Goal: Navigation & Orientation: Find specific page/section

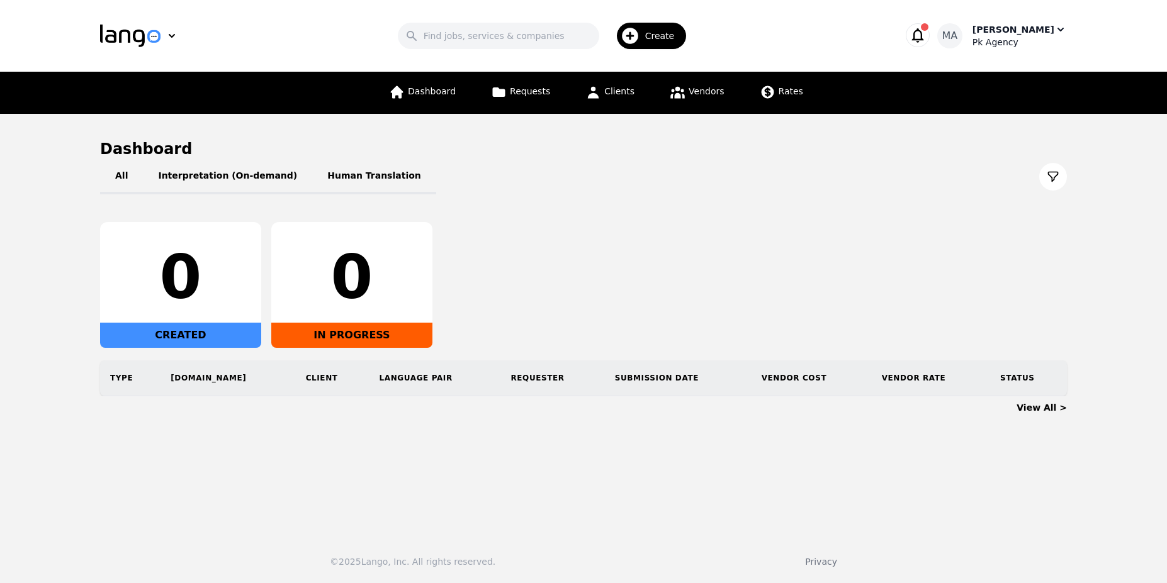
click at [1030, 30] on div "[PERSON_NAME]" at bounding box center [1013, 29] width 82 height 13
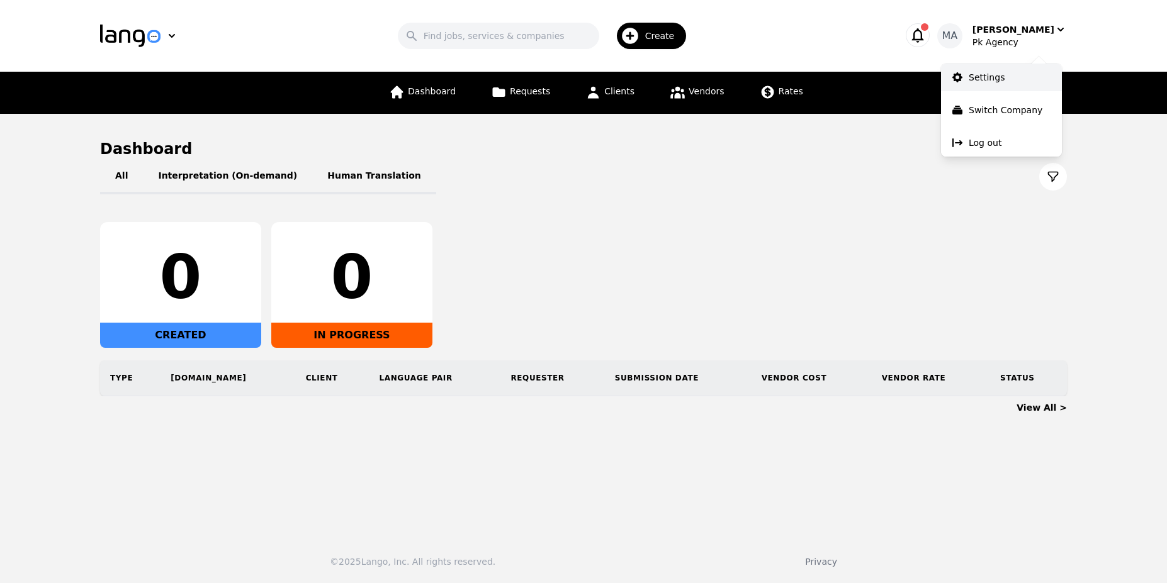
click at [1006, 81] on link "Settings" at bounding box center [1001, 78] width 121 height 28
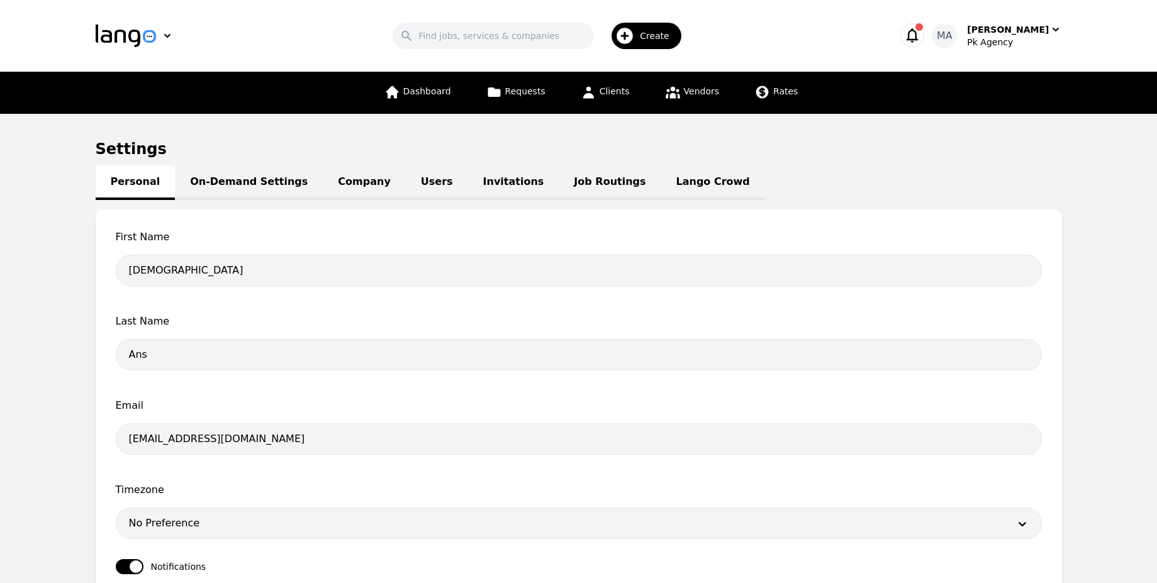
click at [408, 190] on link "Users" at bounding box center [437, 183] width 62 height 35
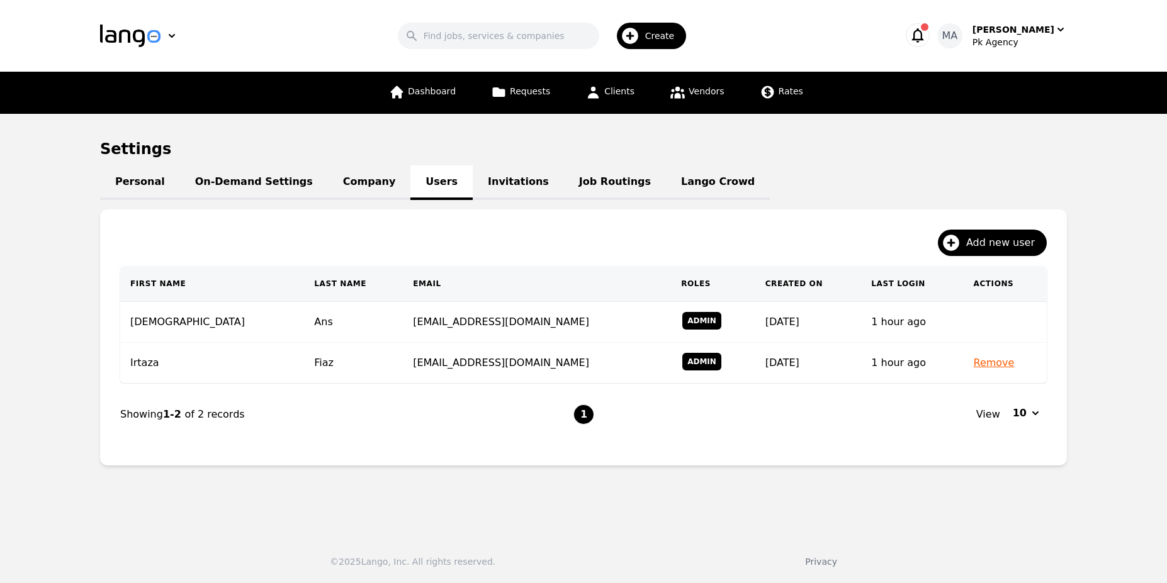
click at [922, 36] on button "button" at bounding box center [918, 35] width 24 height 24
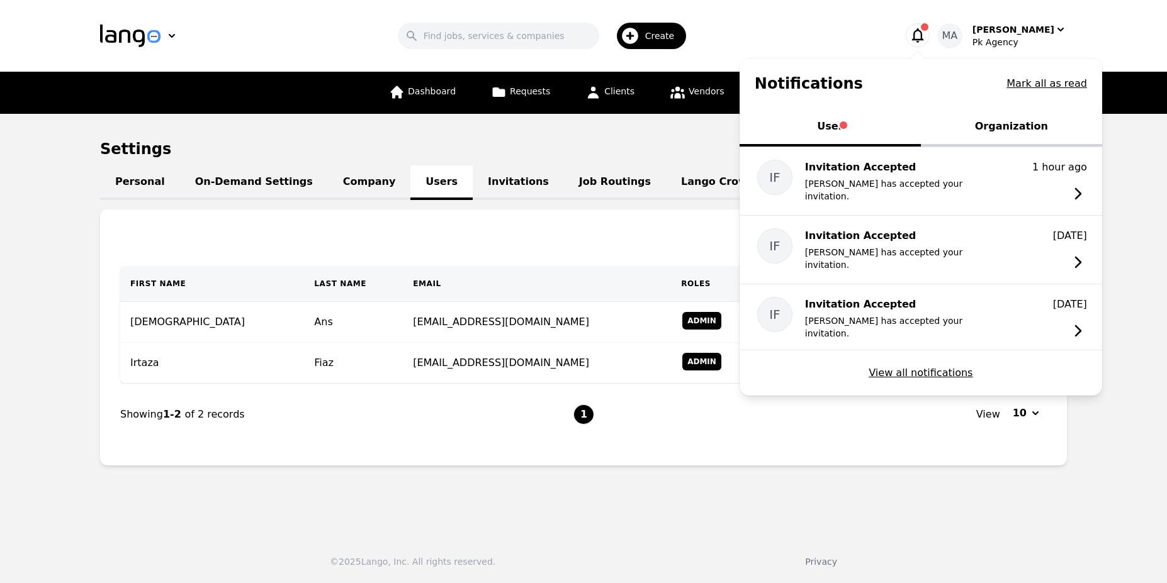
click at [984, 135] on button "Organization" at bounding box center [1011, 128] width 181 height 38
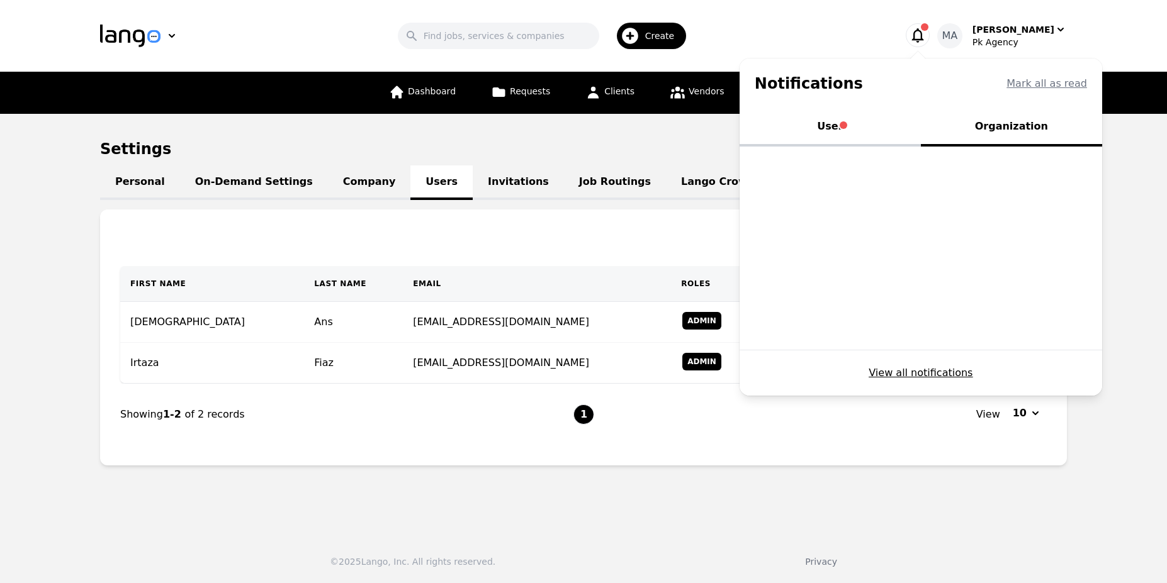
click at [940, 132] on button "Organization" at bounding box center [1011, 128] width 181 height 38
click at [811, 135] on button "User" at bounding box center [829, 128] width 181 height 38
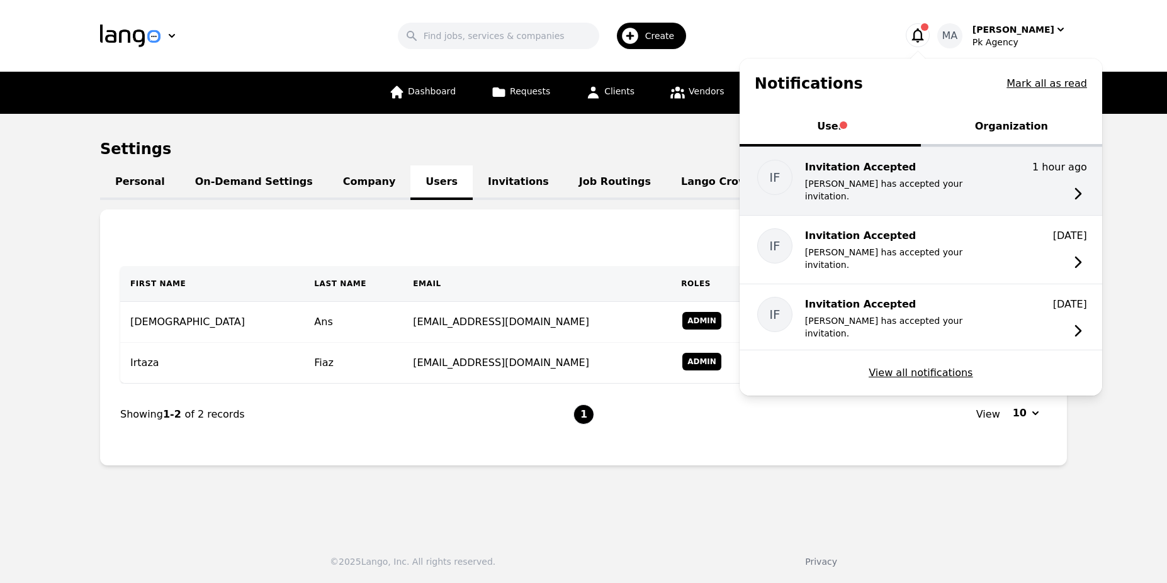
click at [895, 190] on div "IF Invitation Accepted [PERSON_NAME] has accepted your invitation. 1 hour ago […" at bounding box center [920, 181] width 362 height 68
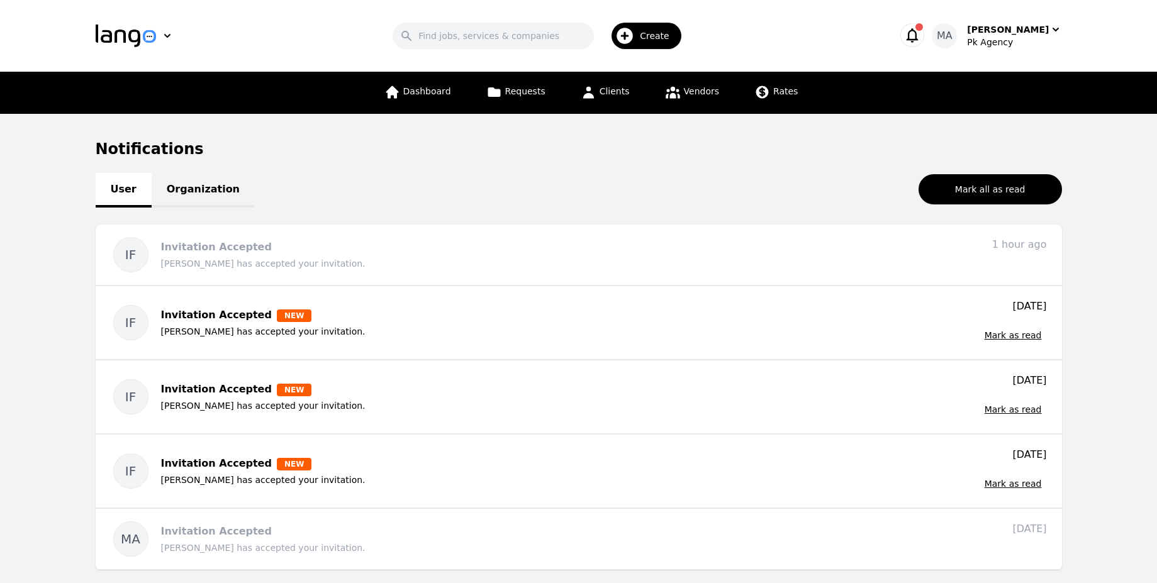
click at [527, 145] on h1 "Notifications" at bounding box center [579, 149] width 967 height 20
click at [573, 101] on link "Clients" at bounding box center [605, 93] width 64 height 42
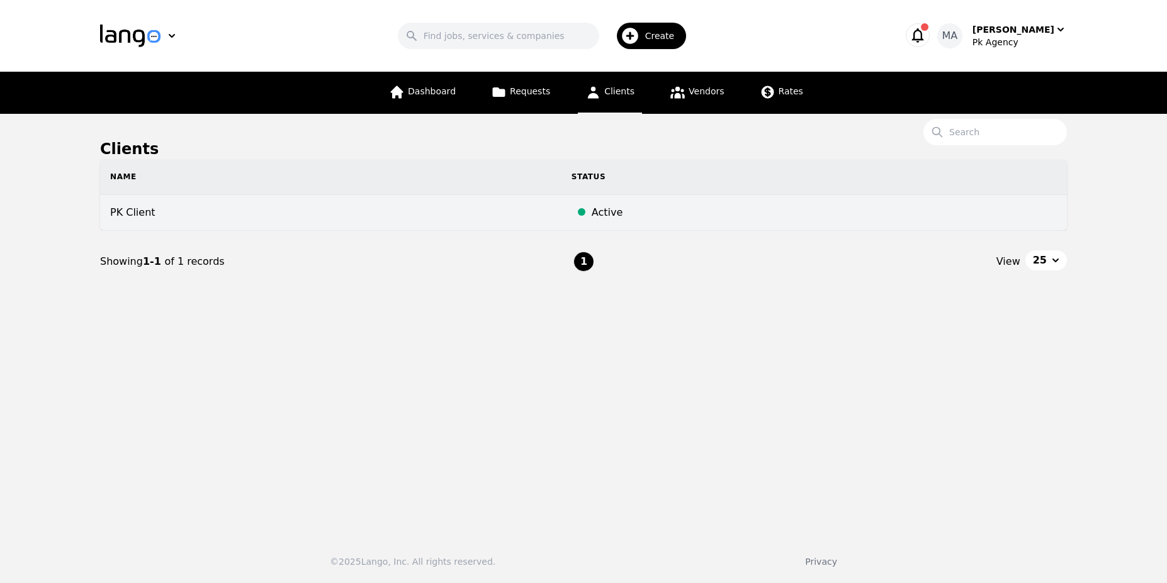
click at [303, 222] on td "PK Client" at bounding box center [330, 213] width 461 height 36
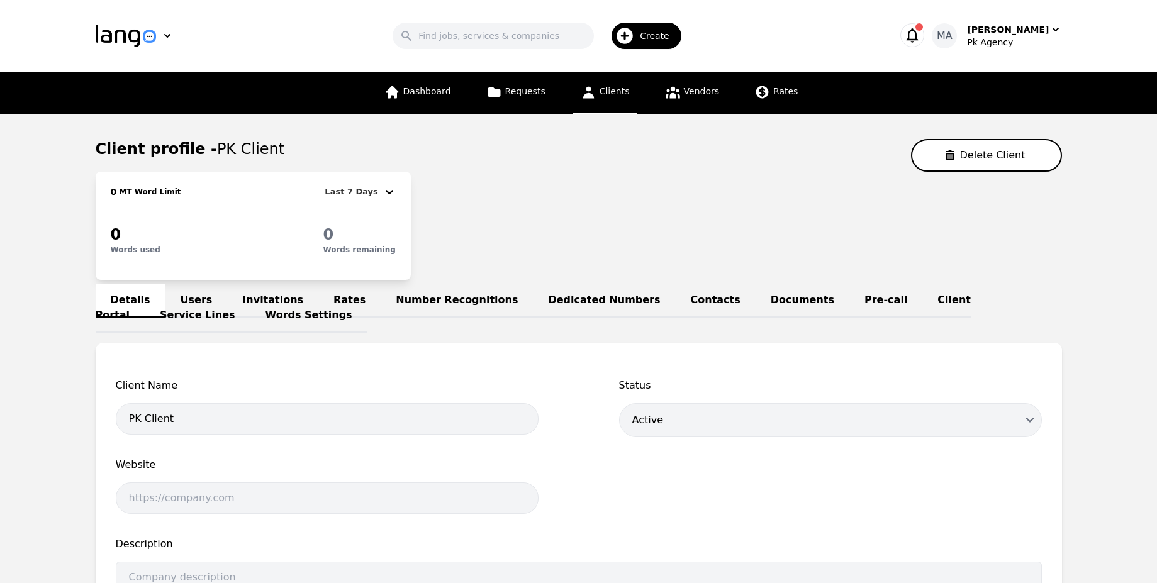
click at [176, 312] on link "Users" at bounding box center [197, 301] width 62 height 35
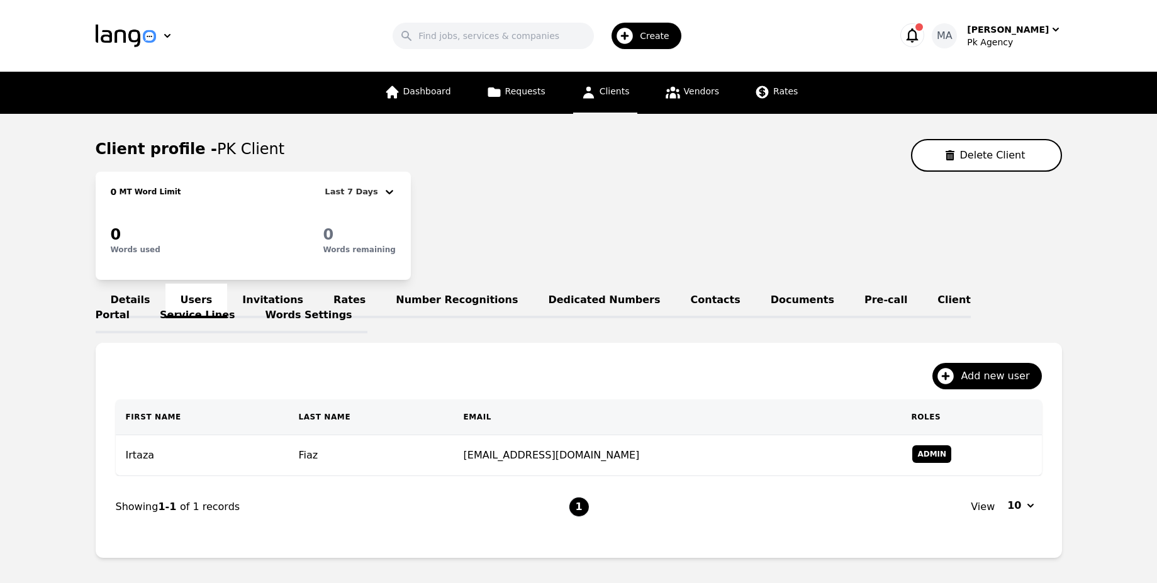
click at [282, 301] on link "Invitations" at bounding box center [272, 301] width 91 height 35
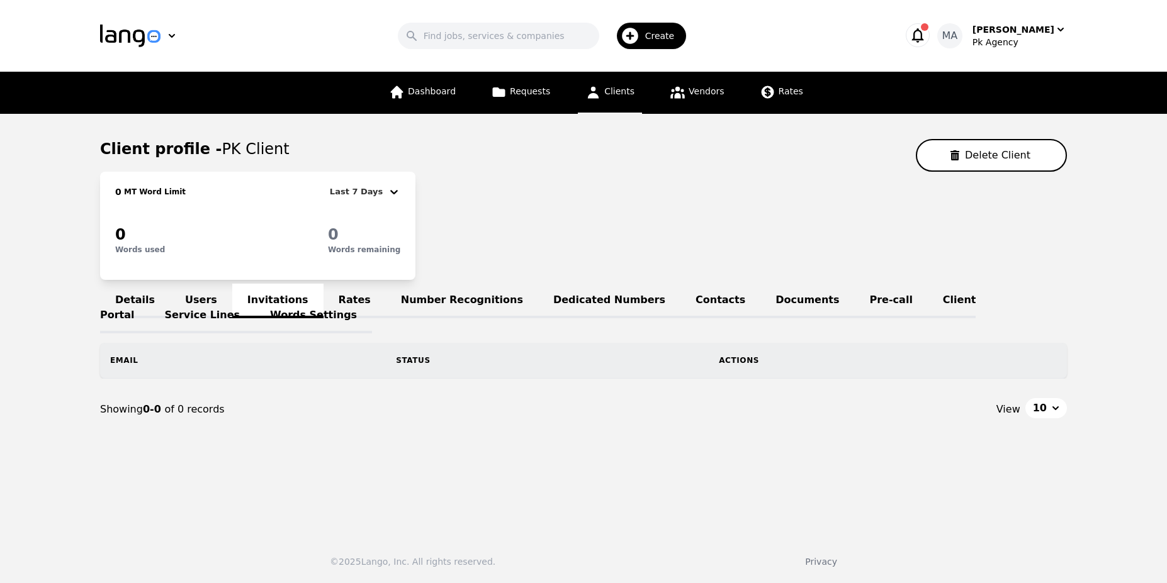
click at [201, 314] on link "Users" at bounding box center [201, 301] width 62 height 35
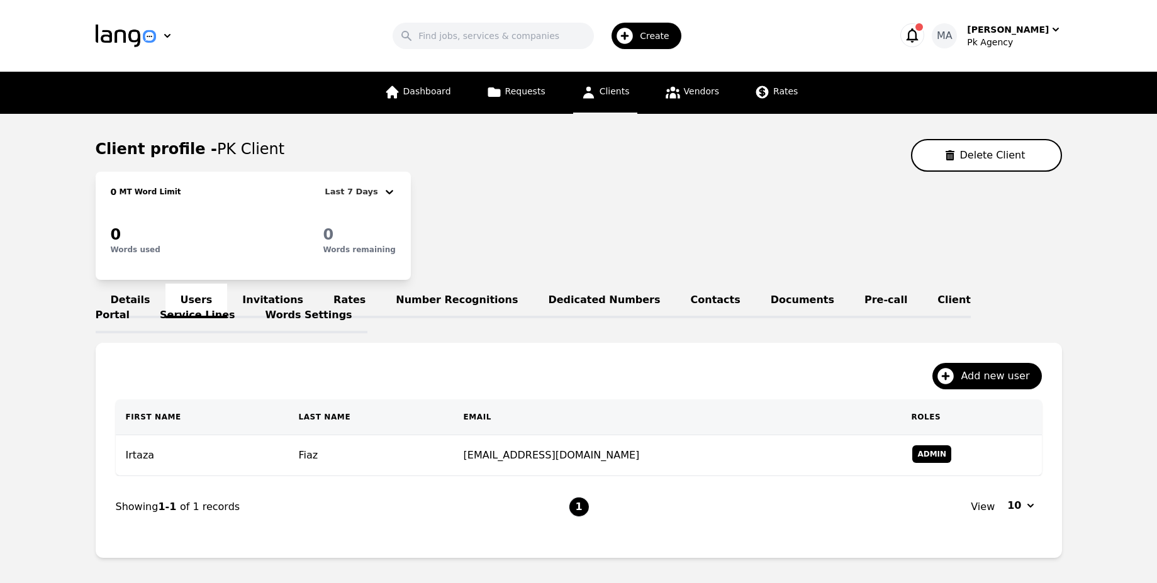
click at [264, 316] on link "Invitations" at bounding box center [272, 301] width 91 height 35
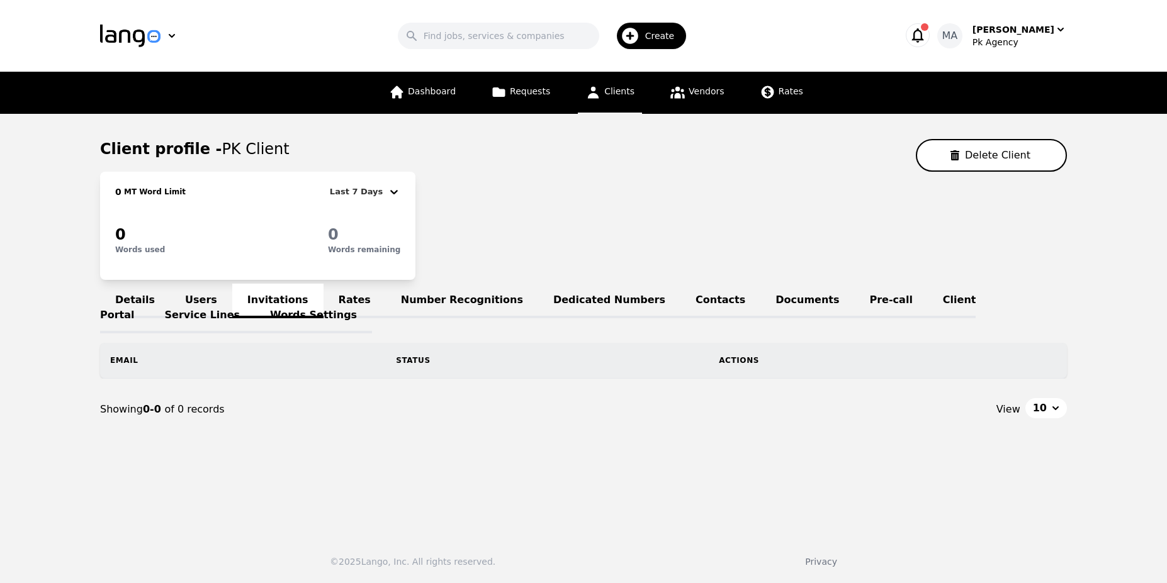
click at [323, 305] on link "Rates" at bounding box center [354, 301] width 62 height 35
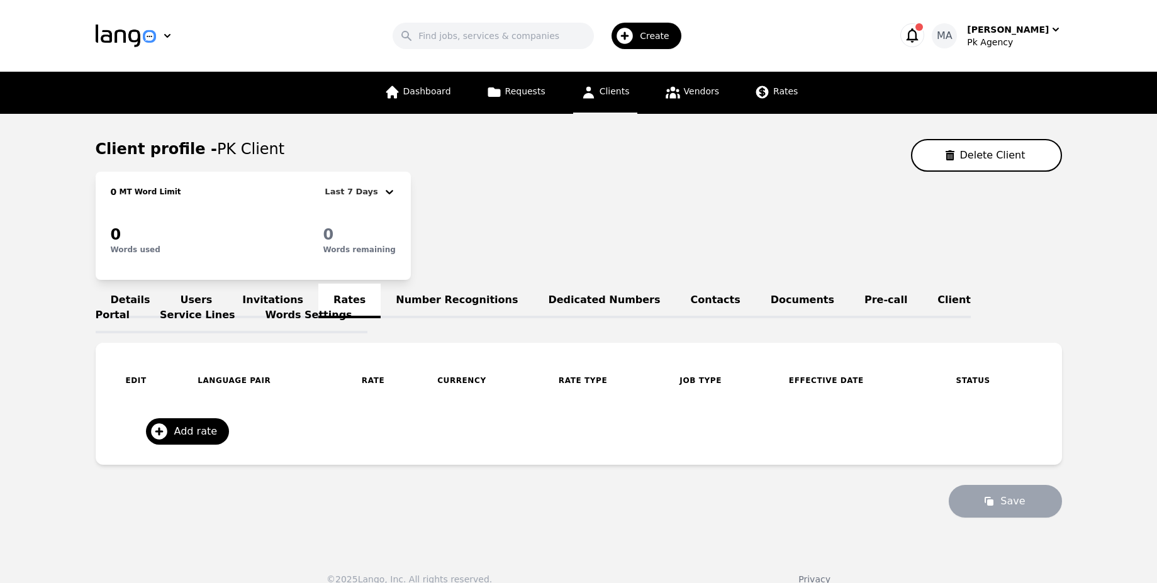
click at [447, 302] on link "Number Recognitions" at bounding box center [457, 301] width 152 height 35
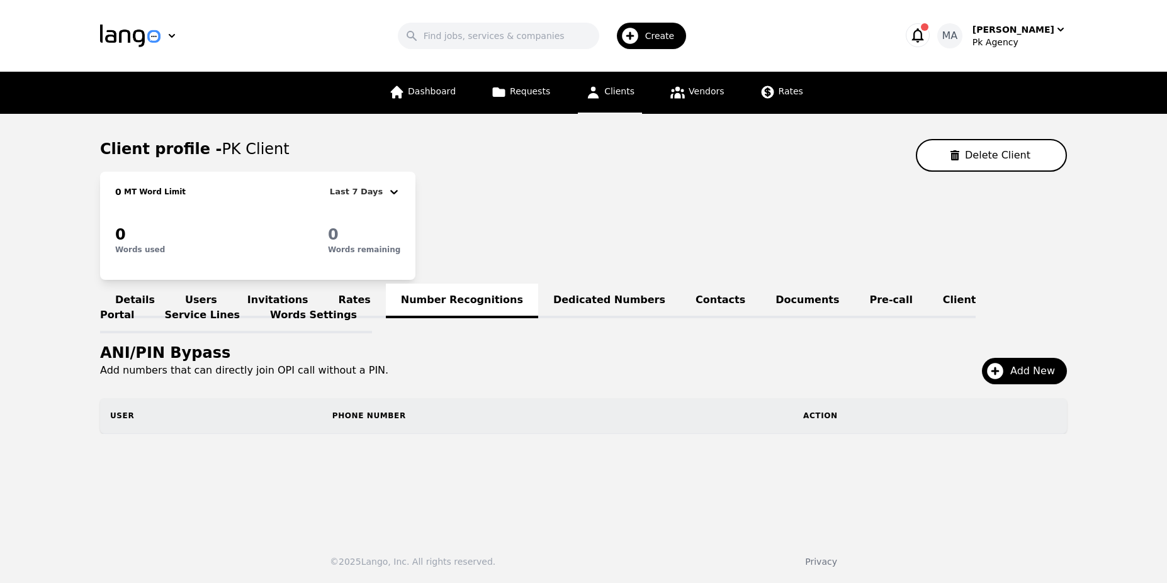
click at [560, 287] on link "Dedicated Numbers" at bounding box center [609, 301] width 142 height 35
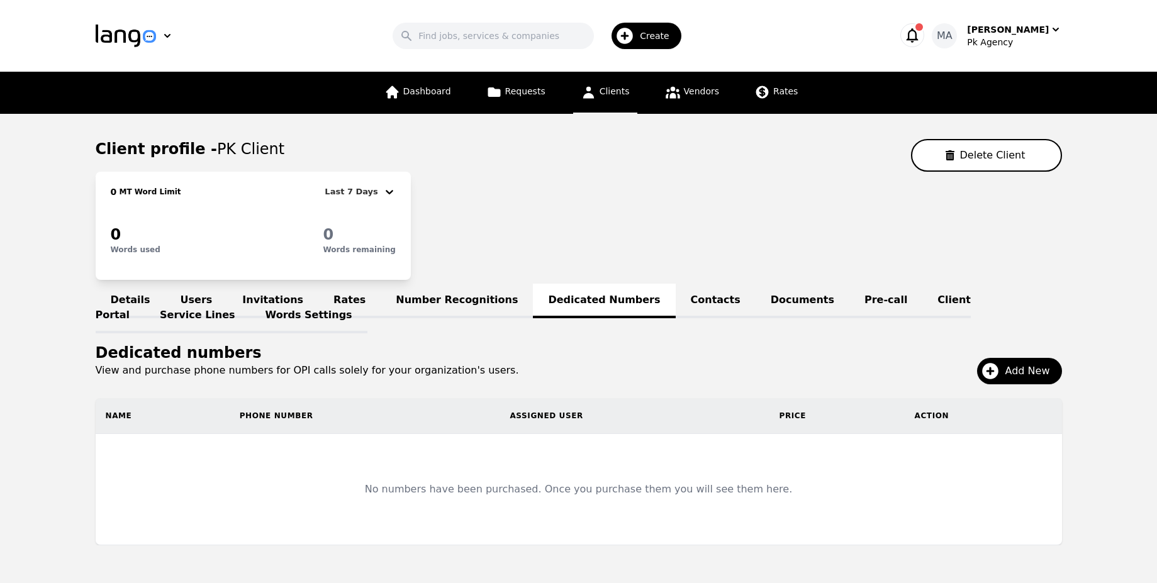
click at [196, 305] on link "Users" at bounding box center [197, 301] width 62 height 35
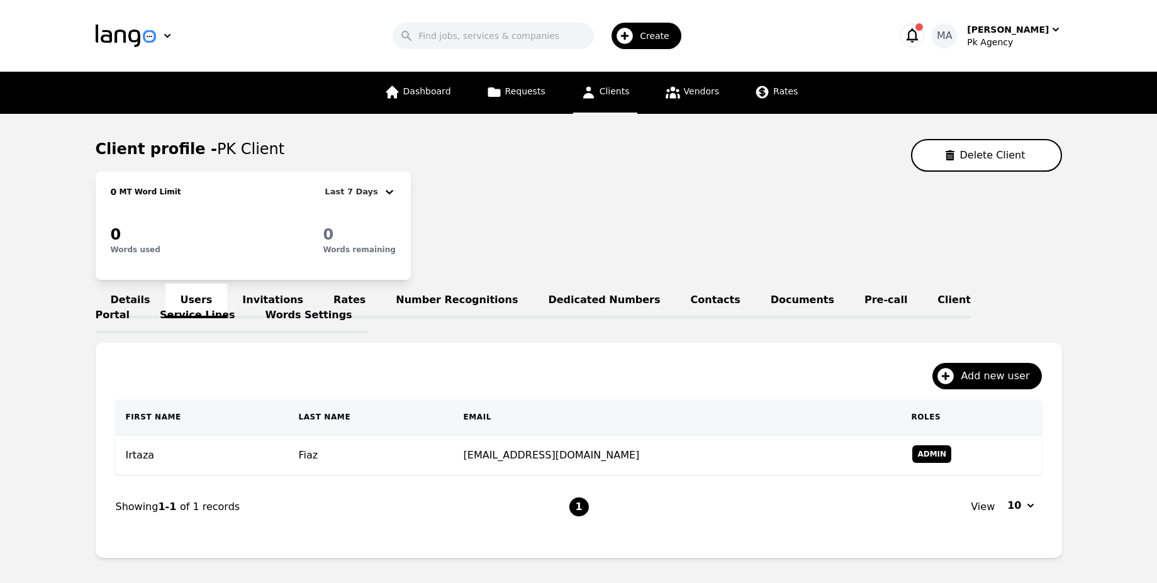
click at [921, 42] on icon "button" at bounding box center [913, 35] width 18 height 18
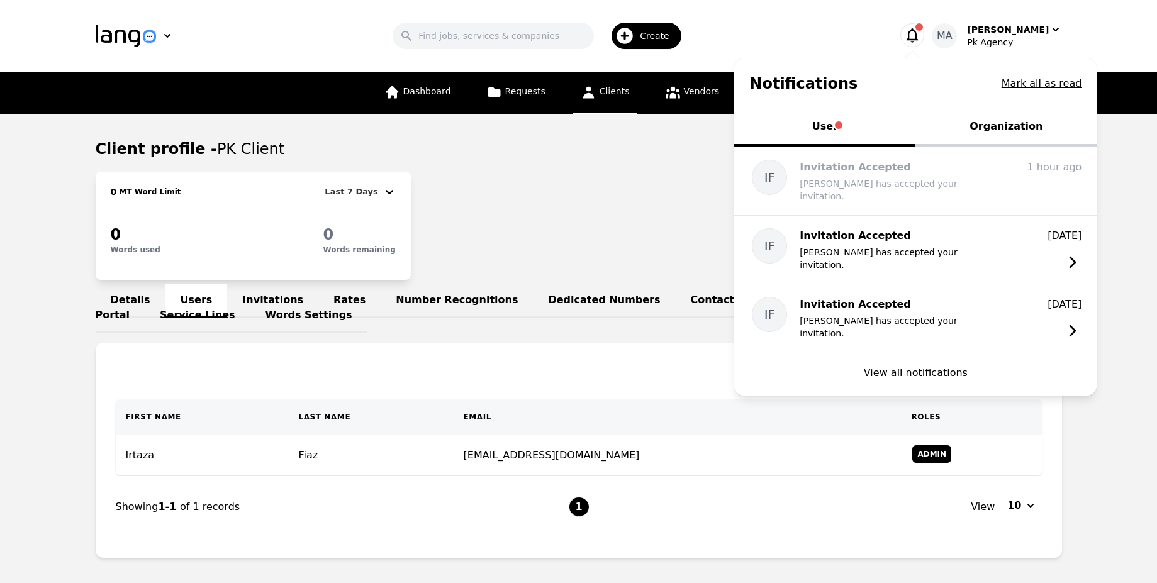
click at [451, 251] on div "0 MT Word Limit Last 7 Days 0 Words used 0 Words remaining" at bounding box center [579, 226] width 967 height 108
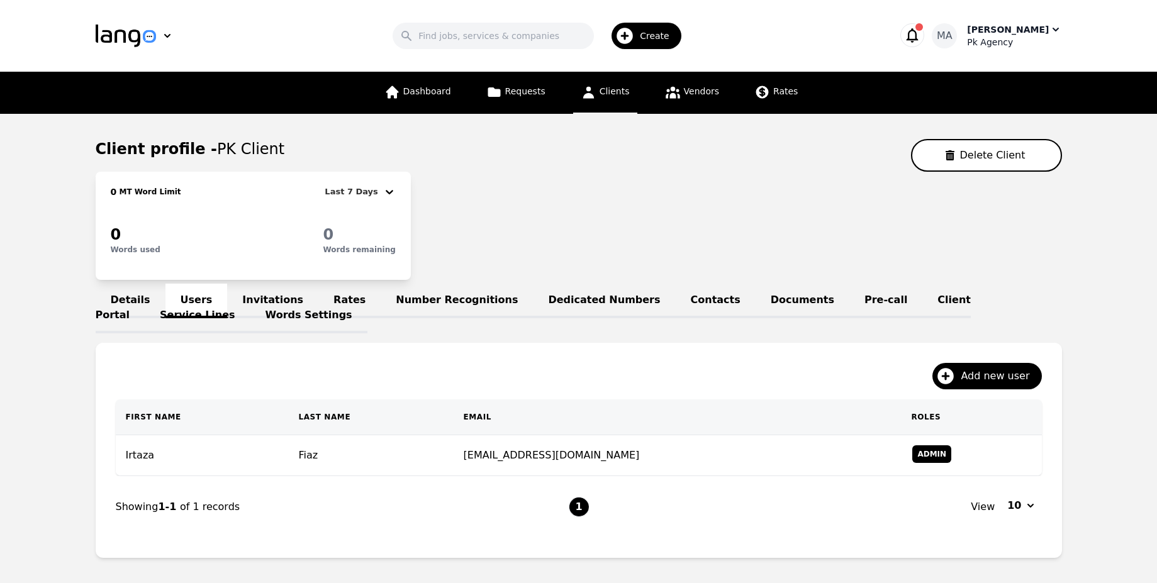
click at [1013, 30] on div "[PERSON_NAME]" at bounding box center [1008, 29] width 82 height 13
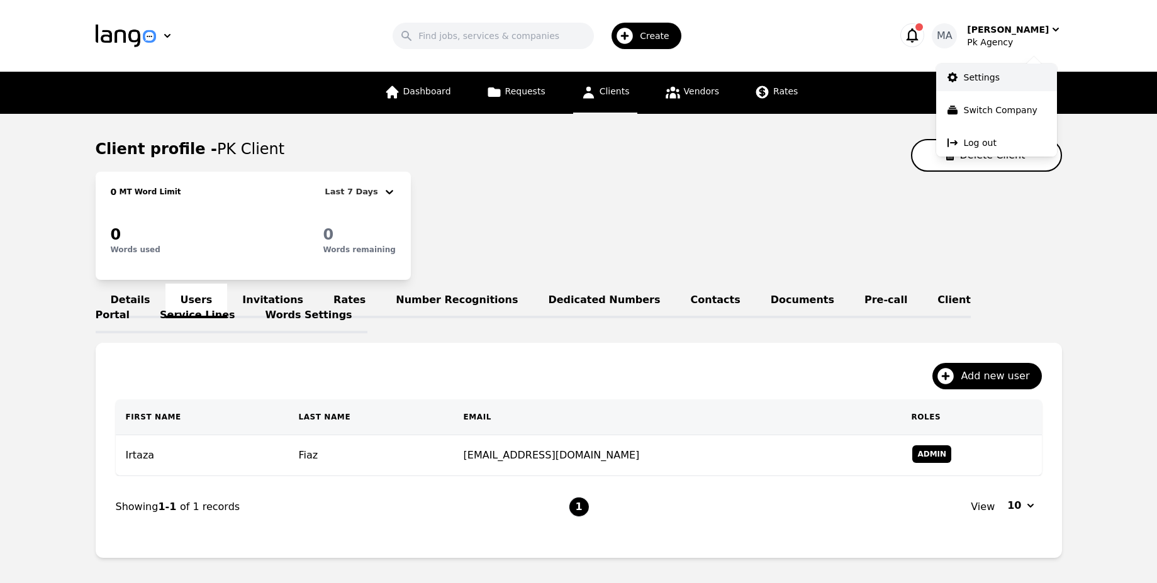
click at [1001, 74] on link "Settings" at bounding box center [996, 78] width 121 height 28
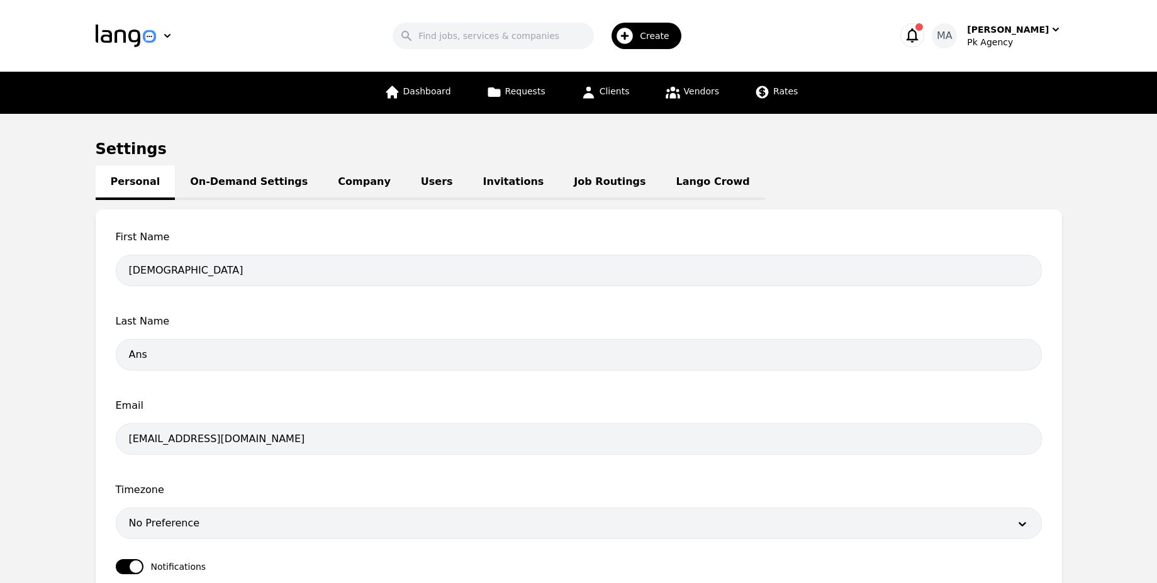
click at [406, 185] on link "Users" at bounding box center [437, 183] width 62 height 35
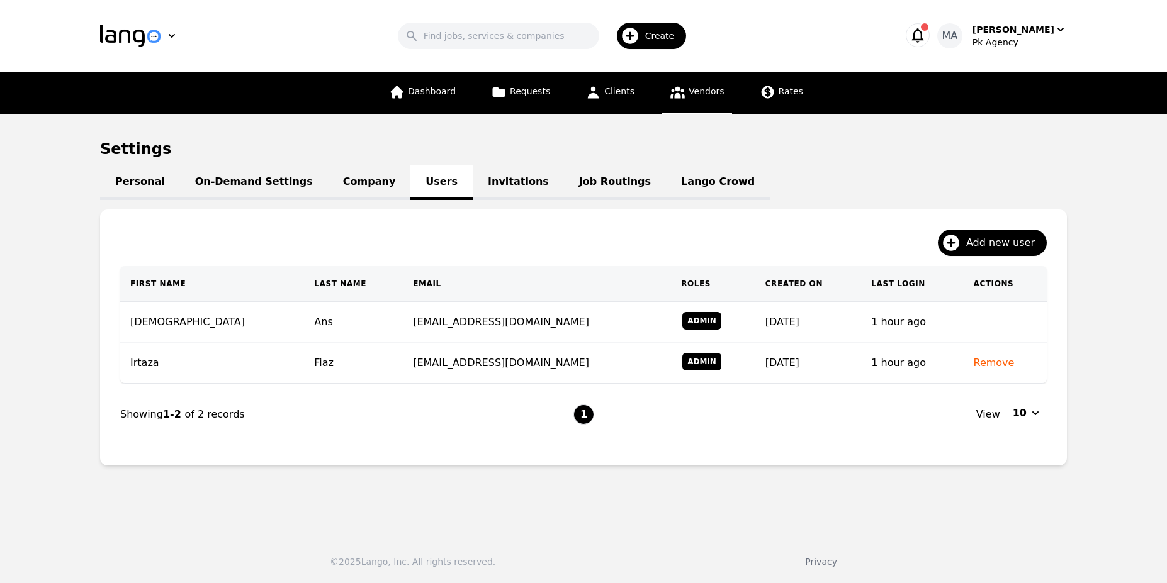
click at [695, 78] on link "Vendors" at bounding box center [696, 93] width 69 height 42
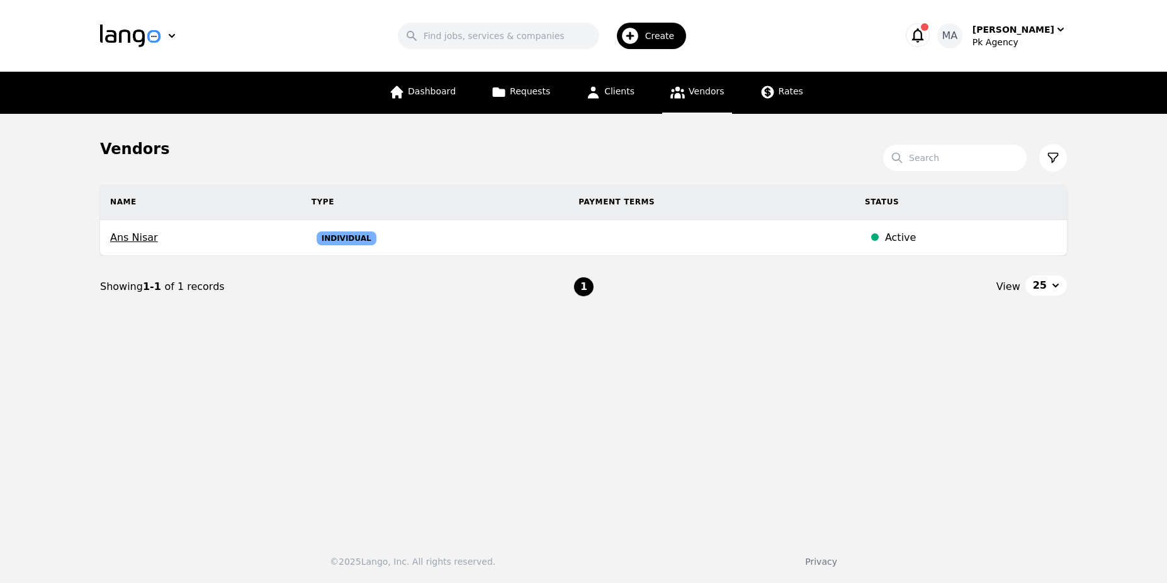
click at [1059, 7] on header "Search Create MA [PERSON_NAME] Agency" at bounding box center [583, 36] width 1167 height 72
click at [1013, 48] on div "Pk Agency" at bounding box center [1019, 42] width 94 height 13
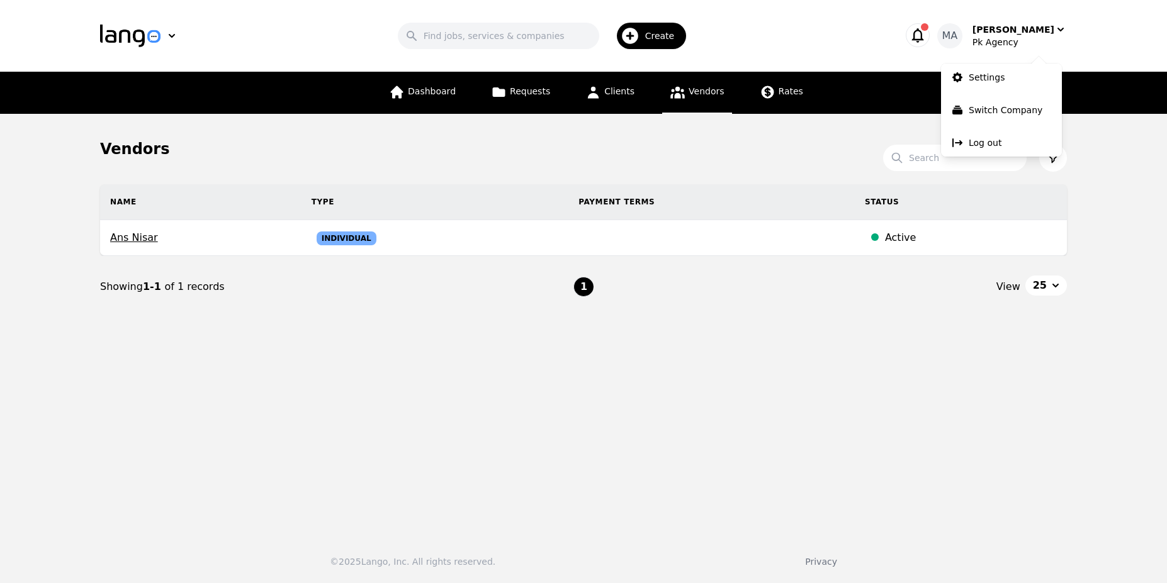
click at [363, 153] on div "Vendors" at bounding box center [583, 149] width 967 height 20
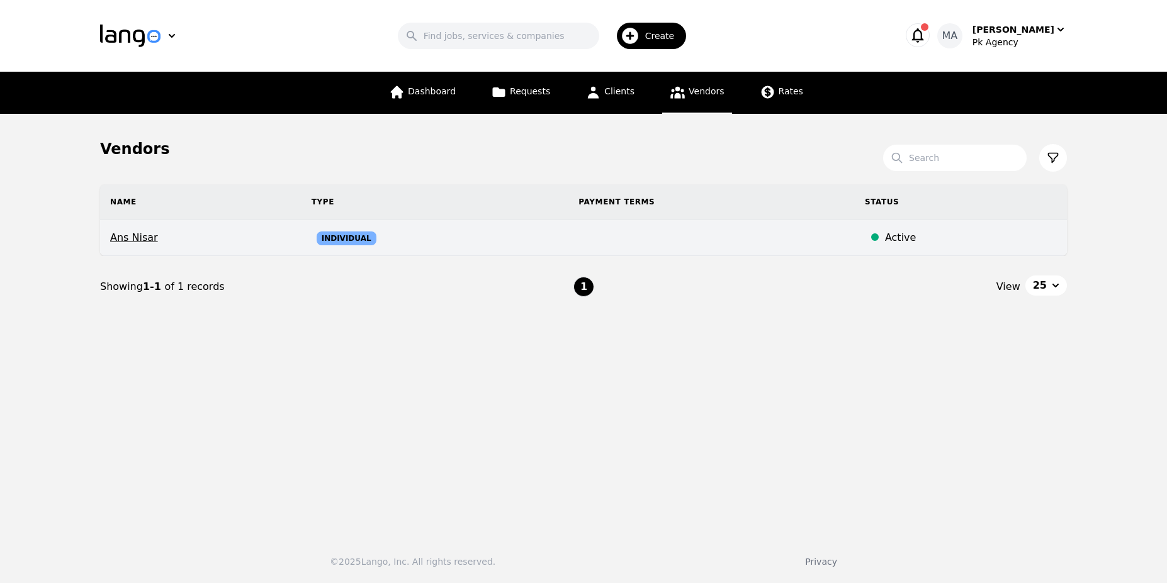
click at [253, 240] on span "Ans Nisar" at bounding box center [200, 237] width 181 height 15
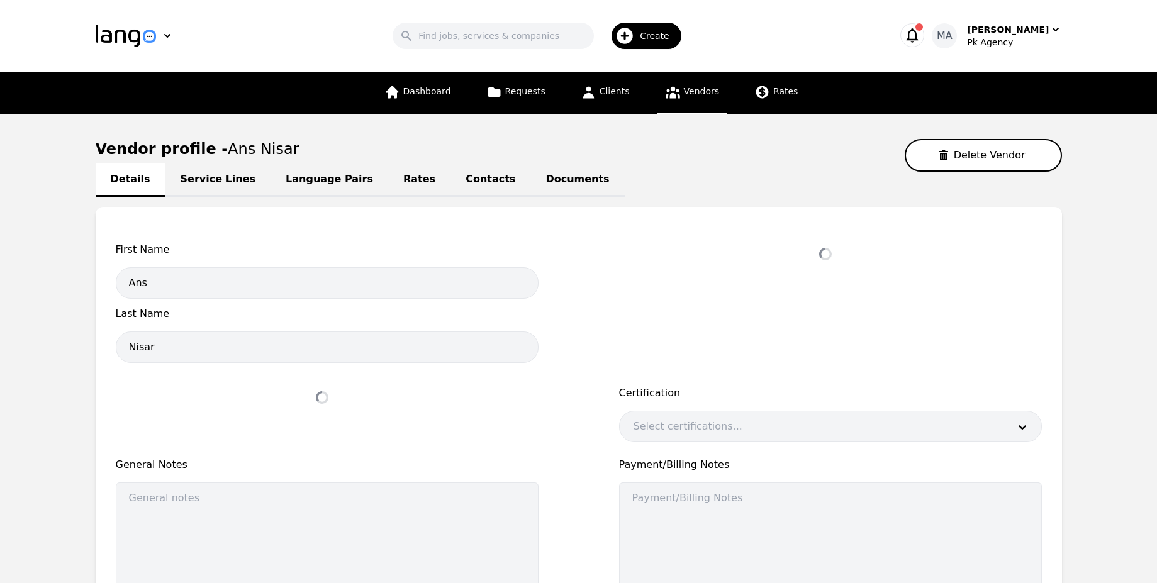
select select "active"
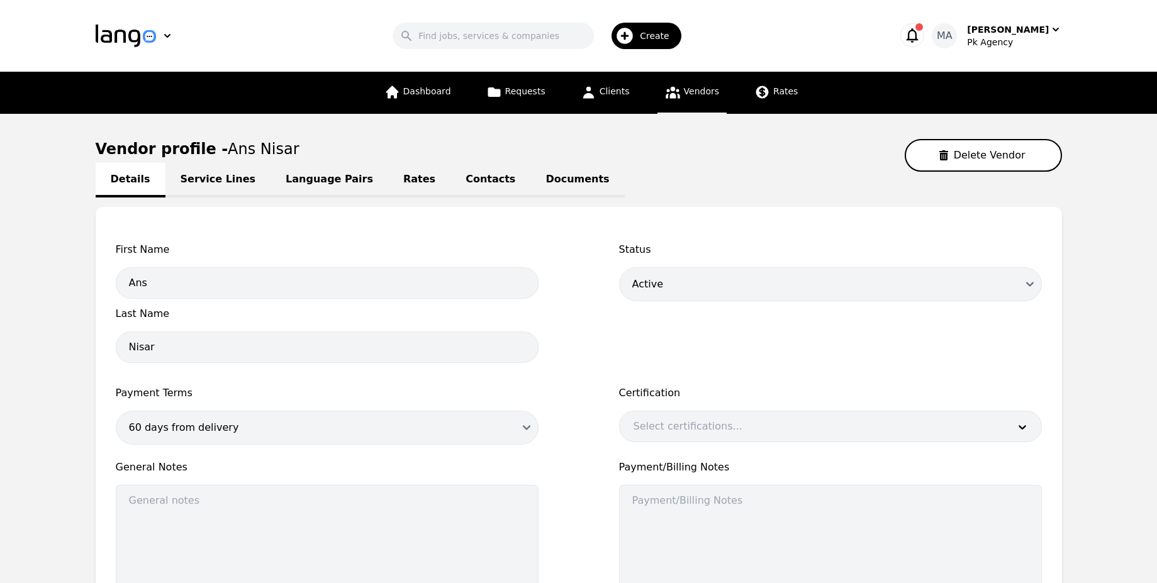
click at [220, 183] on link "Service Lines" at bounding box center [219, 180] width 106 height 35
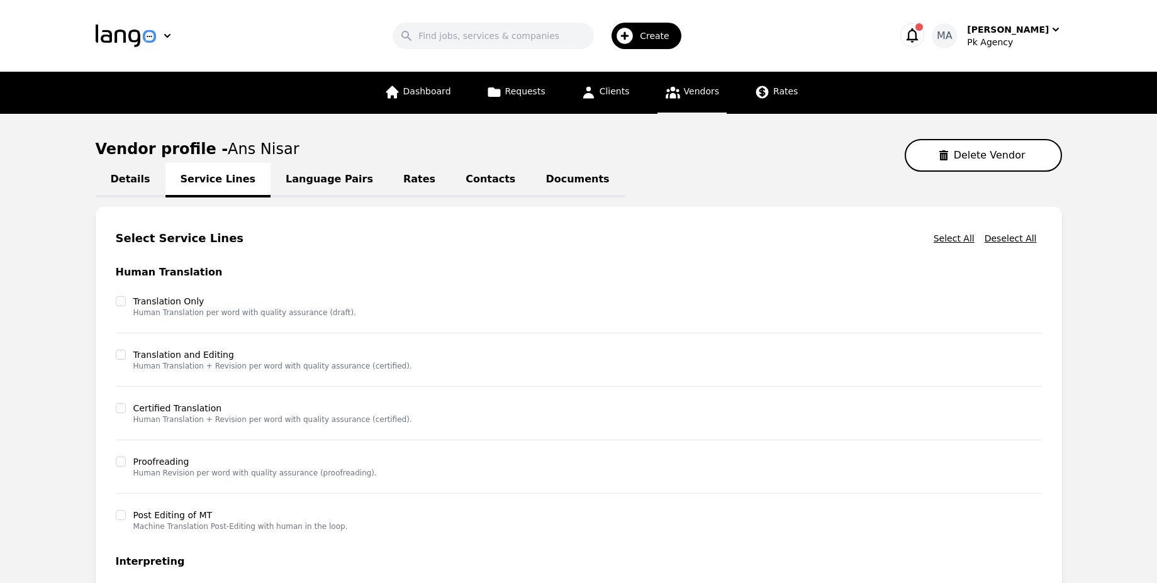
click at [271, 182] on link "Language Pairs" at bounding box center [330, 180] width 118 height 35
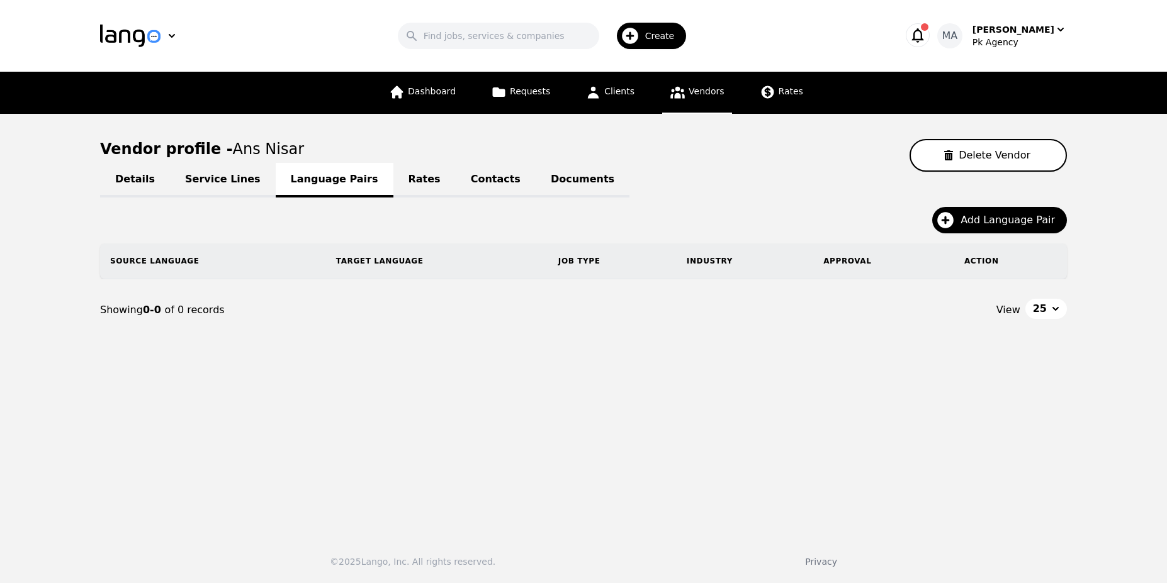
click at [398, 178] on link "Rates" at bounding box center [424, 180] width 62 height 35
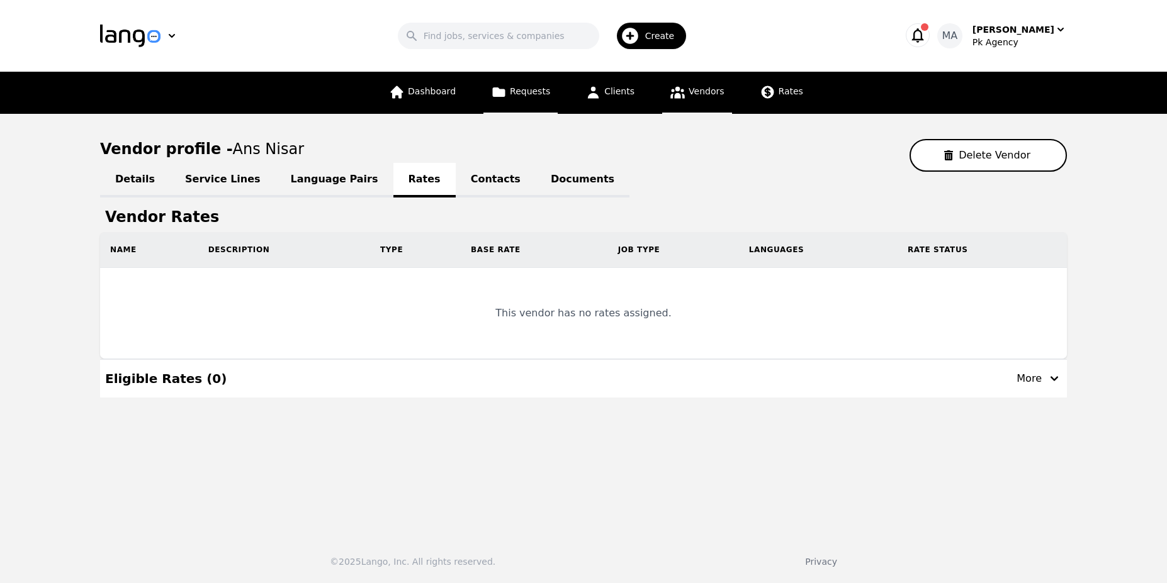
click at [507, 97] on icon at bounding box center [499, 92] width 16 height 16
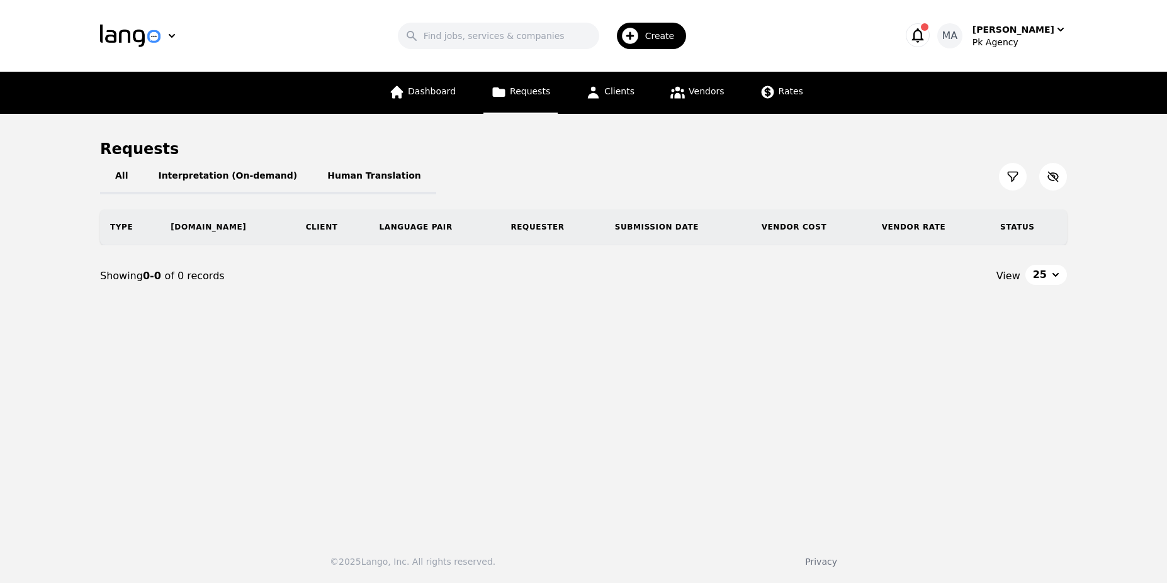
click at [946, 24] on div "MA [PERSON_NAME] Agency" at bounding box center [998, 35] width 137 height 25
click at [151, 38] on img "button" at bounding box center [130, 36] width 60 height 23
click at [381, 40] on div "Search Create" at bounding box center [546, 36] width 670 height 37
click at [707, 33] on div "Search Create" at bounding box center [546, 36] width 670 height 37
click at [638, 33] on icon "button" at bounding box center [630, 36] width 16 height 16
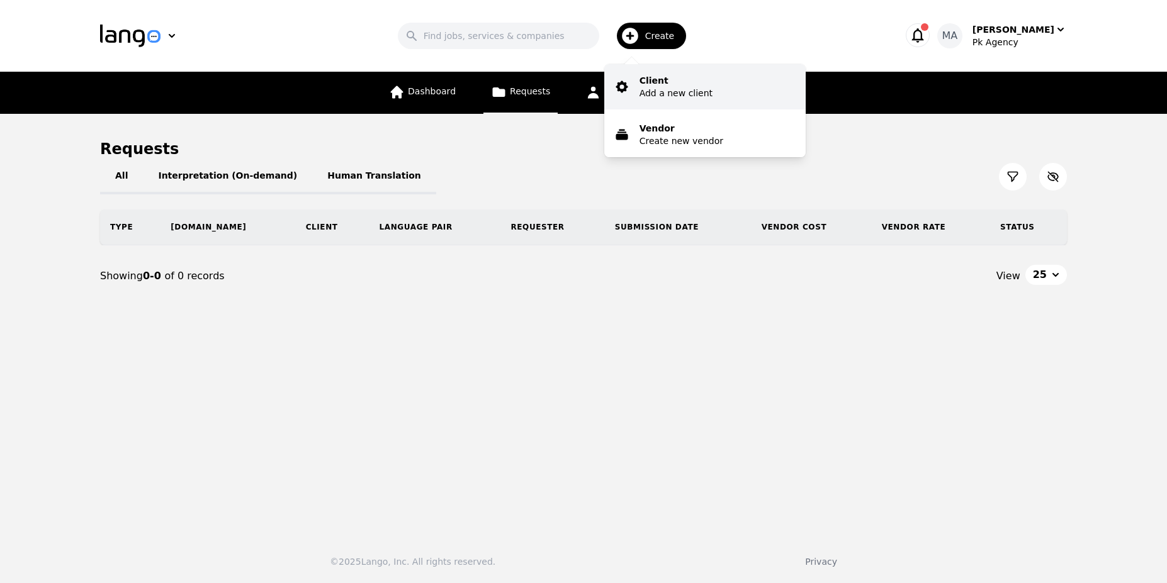
click at [655, 84] on p "Client" at bounding box center [675, 80] width 73 height 13
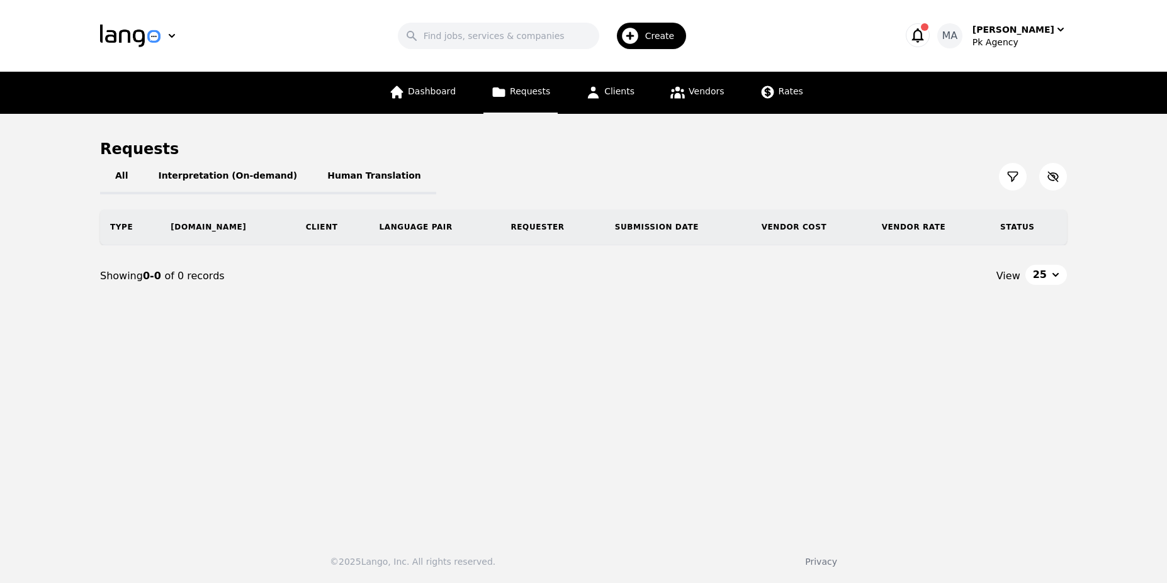
click at [926, 33] on icon "button" at bounding box center [918, 35] width 18 height 18
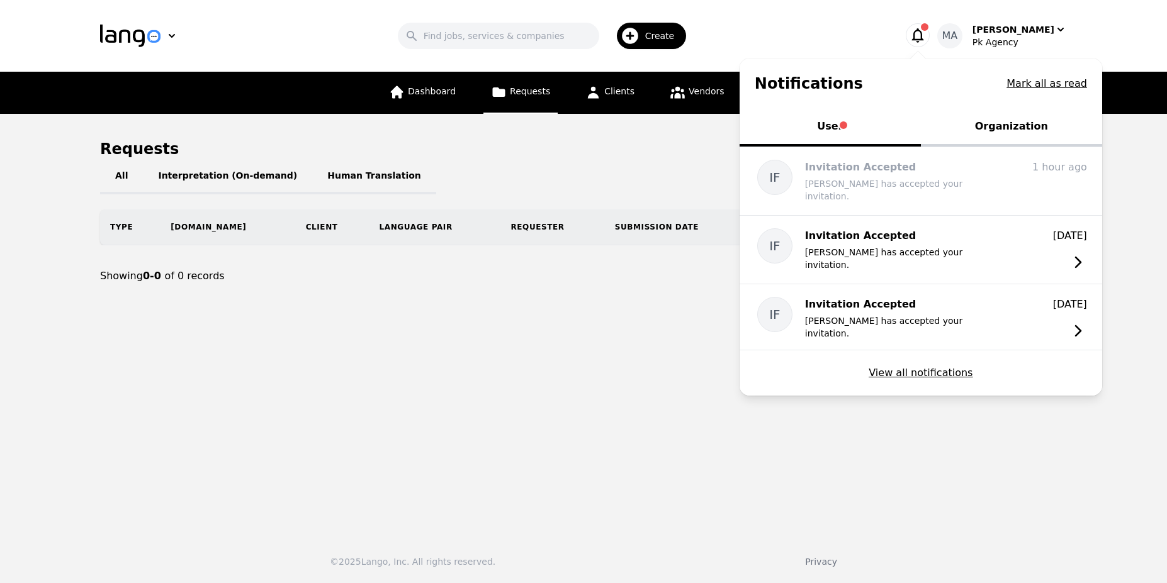
click at [718, 16] on header "Search Create Notifications Mark all as read User Organization IF Invitation Ac…" at bounding box center [583, 36] width 1167 height 72
